Goal: Navigation & Orientation: Find specific page/section

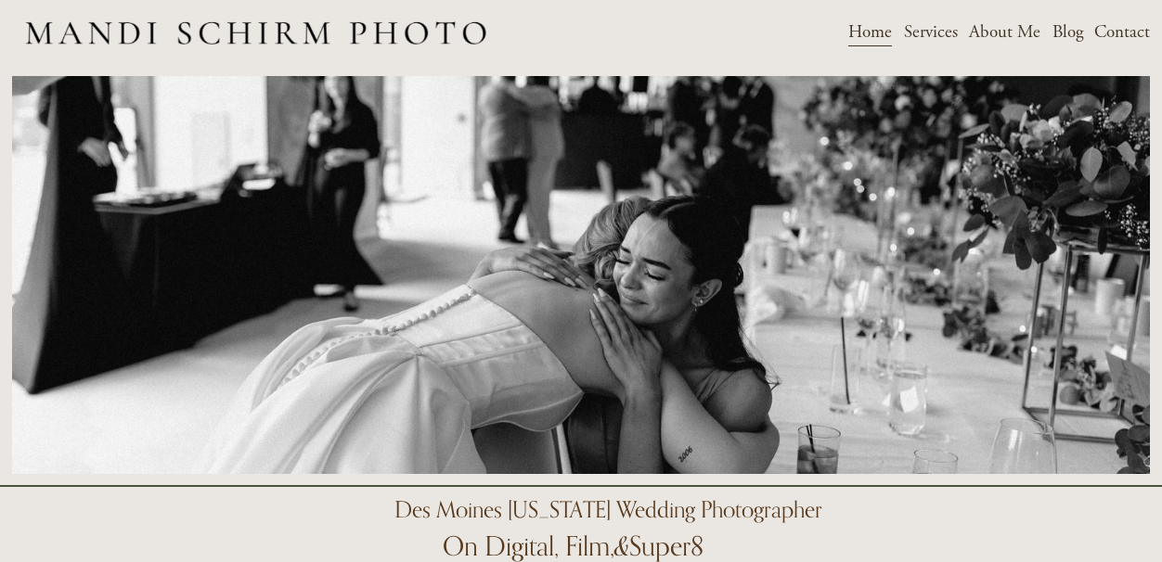
click at [0, 0] on span "Weddings" at bounding box center [0, 0] width 0 height 0
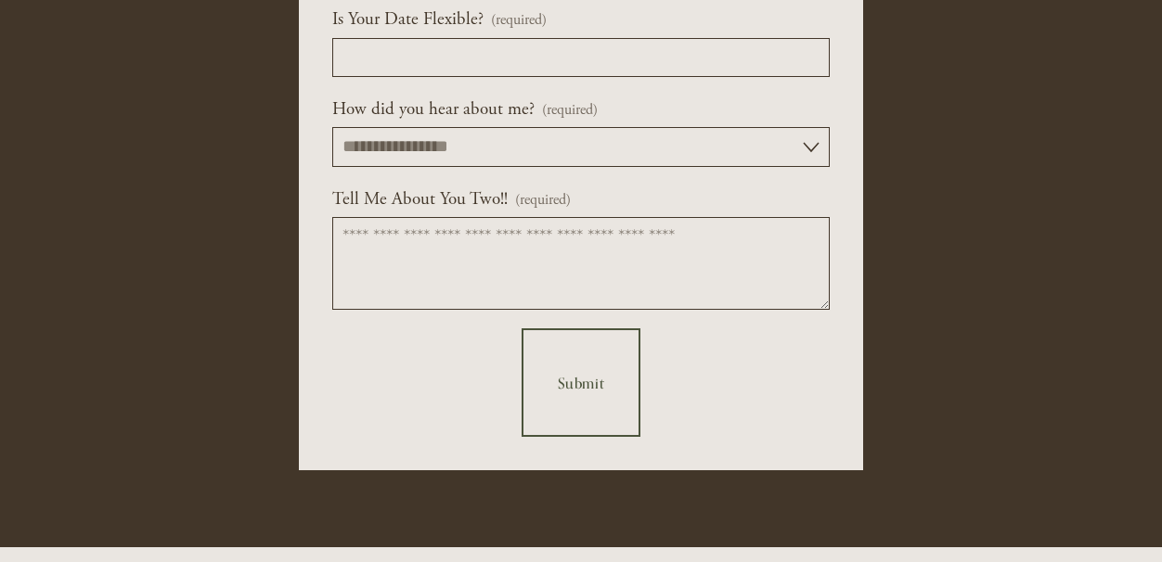
scroll to position [6682, 0]
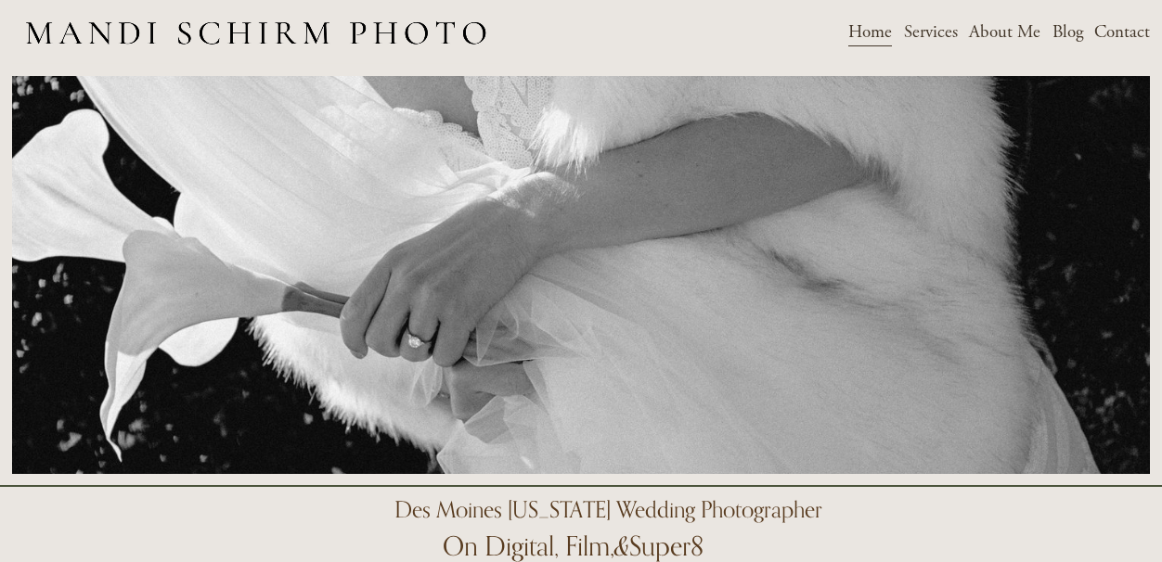
click at [0, 0] on span "Weddings" at bounding box center [0, 0] width 0 height 0
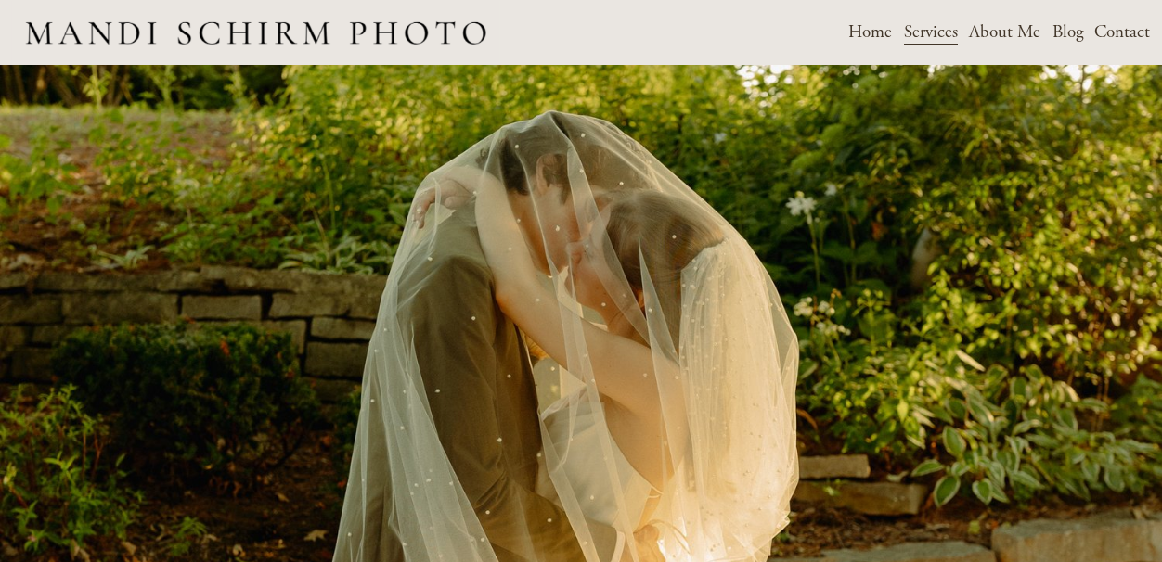
click at [999, 36] on link "About Me" at bounding box center [1004, 33] width 71 height 32
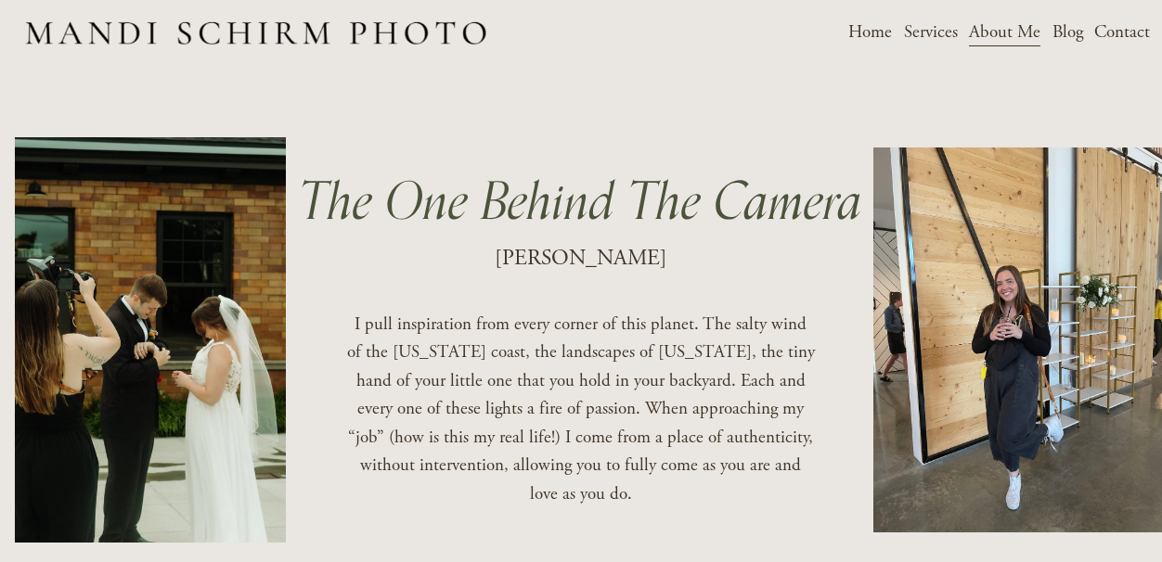
click at [880, 27] on link "Home" at bounding box center [870, 33] width 44 height 32
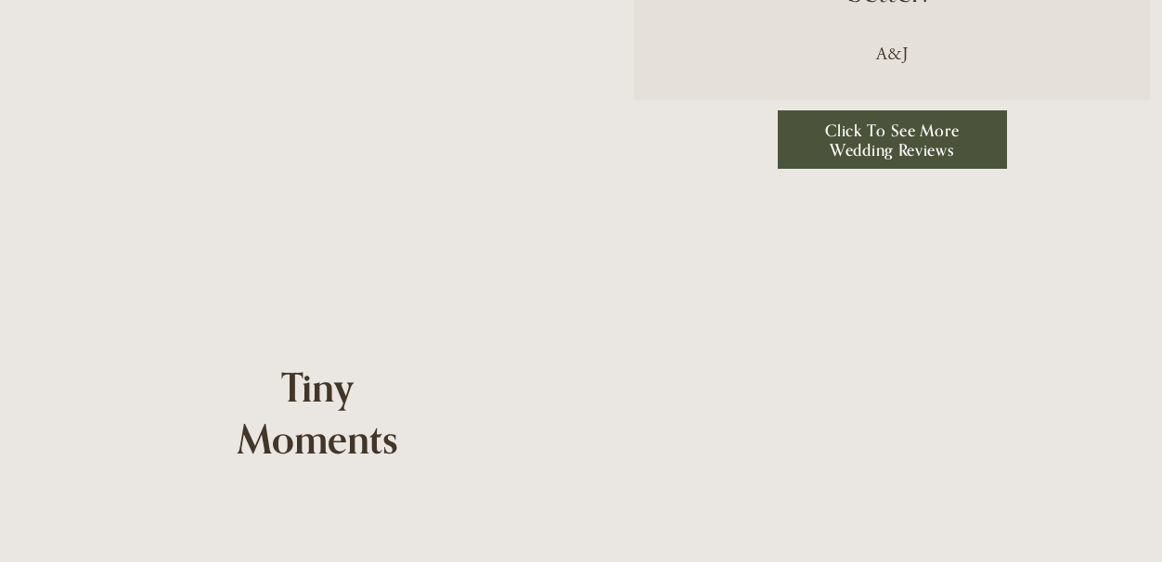
scroll to position [4641, 0]
